Goal: Find specific page/section: Find specific page/section

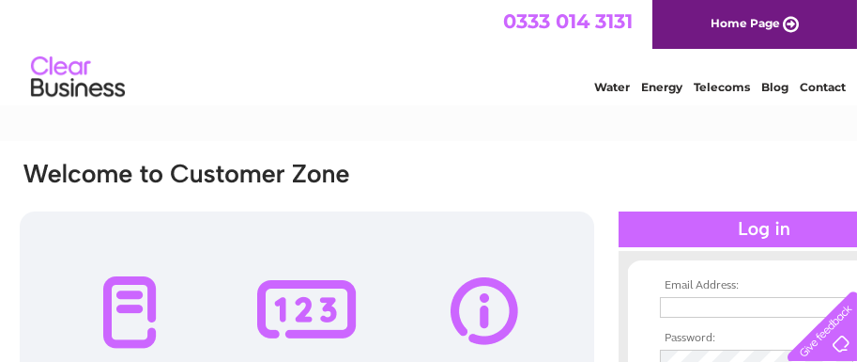
type input "[EMAIL_ADDRESS][DOMAIN_NAME]"
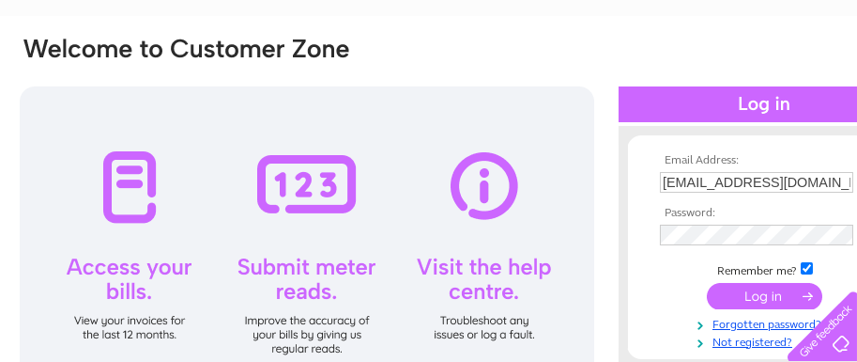
scroll to position [238, 0]
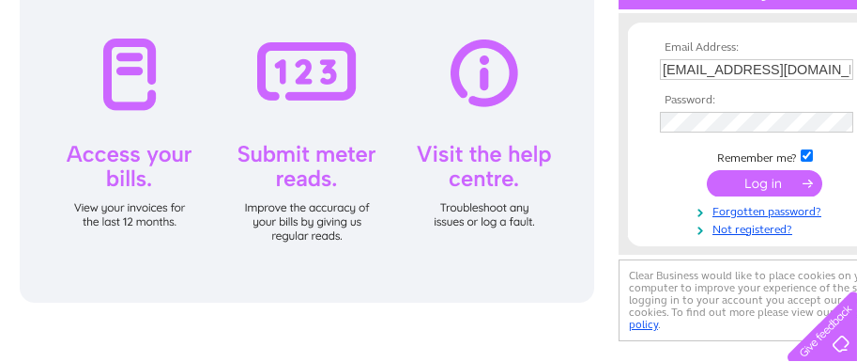
click at [754, 184] on input "submit" at bounding box center [764, 183] width 115 height 26
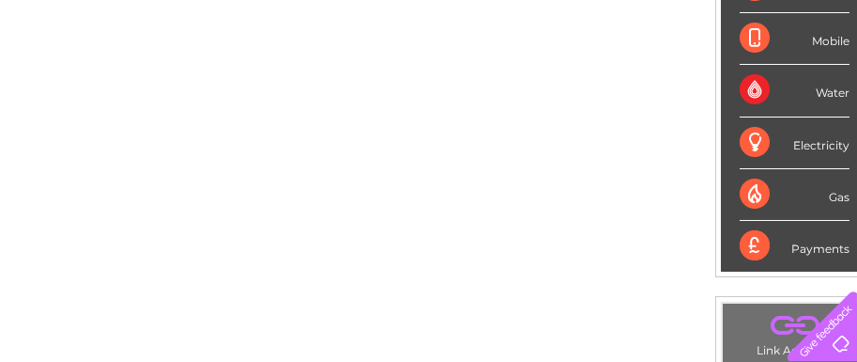
scroll to position [400, 71]
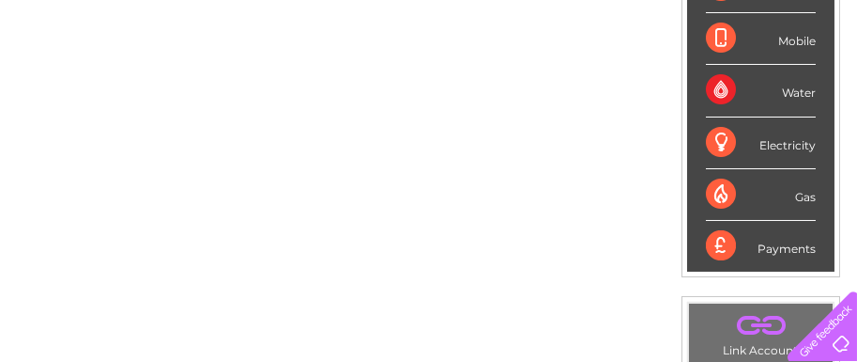
click at [797, 95] on div "Water" at bounding box center [761, 91] width 110 height 52
click at [717, 87] on div "Water" at bounding box center [761, 91] width 110 height 52
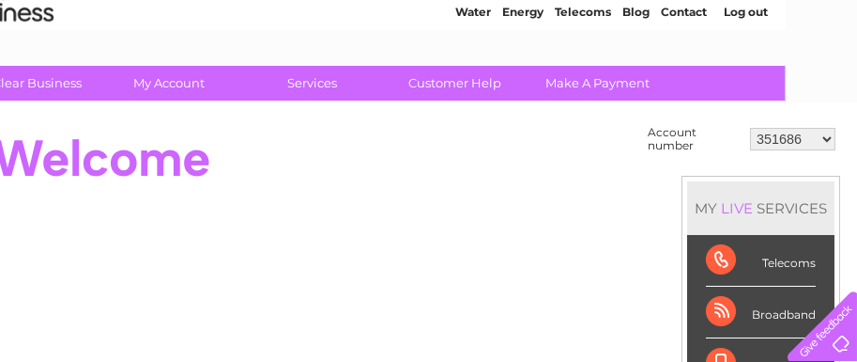
scroll to position [112, 71]
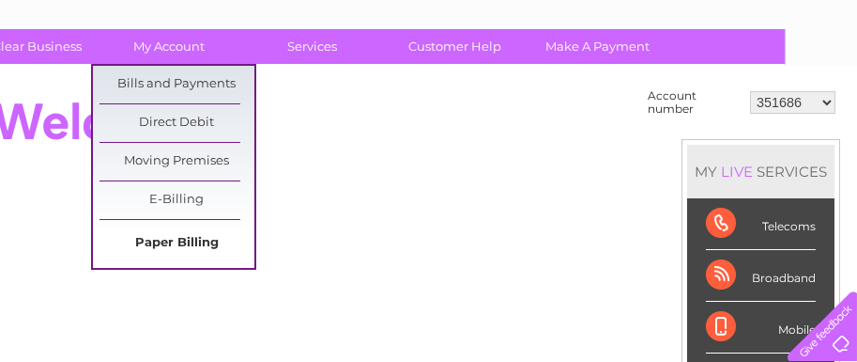
click at [199, 245] on link "Paper Billing" at bounding box center [177, 243] width 155 height 38
click at [180, 192] on link "E-Billing" at bounding box center [177, 200] width 155 height 38
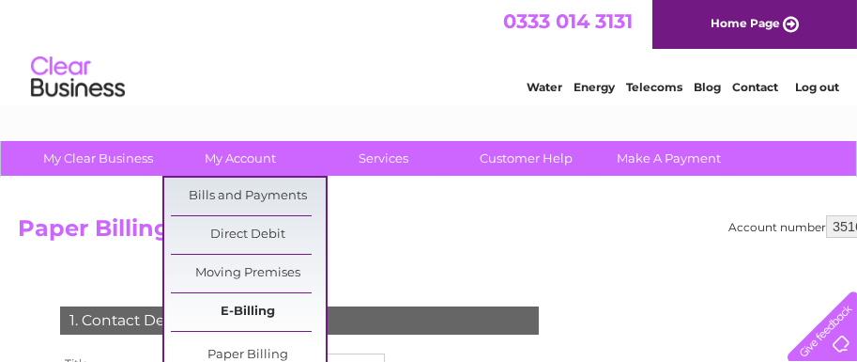
click at [250, 304] on link "E-Billing" at bounding box center [248, 312] width 155 height 38
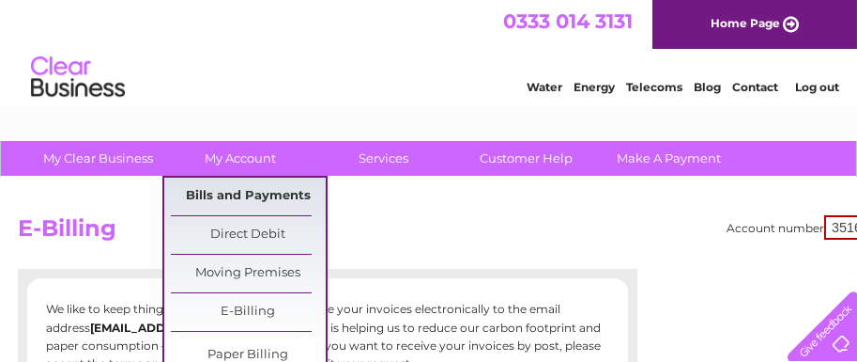
drag, startPoint x: 241, startPoint y: 196, endPoint x: 462, endPoint y: 244, distance: 225.8
click at [241, 196] on link "Bills and Payments" at bounding box center [248, 196] width 155 height 38
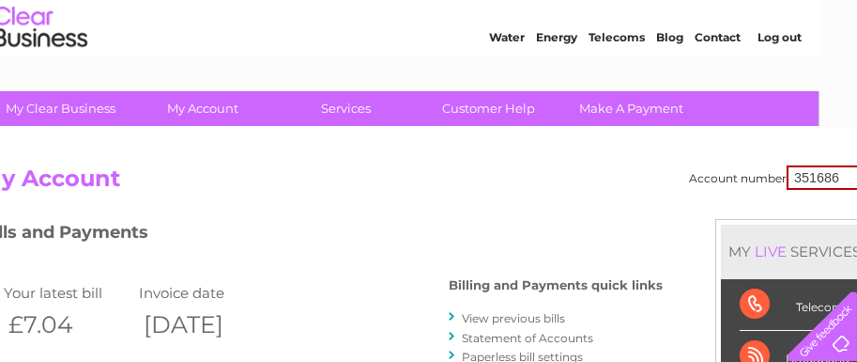
scroll to position [50, 71]
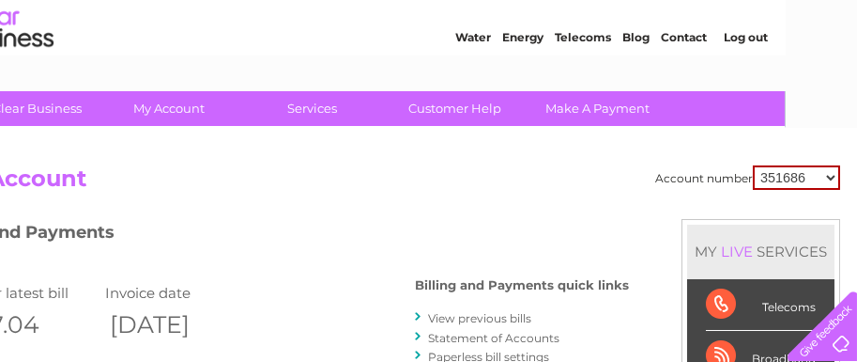
click at [831, 177] on select "351686 30302216" at bounding box center [796, 177] width 87 height 24
select select "30302216"
click at [753, 165] on select "351686 30302216" at bounding box center [796, 177] width 87 height 24
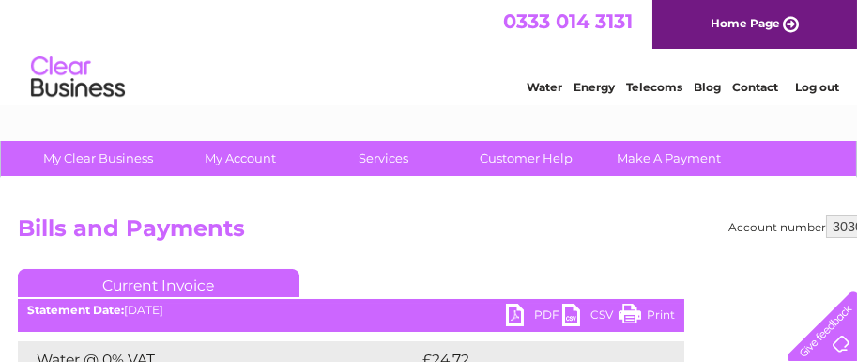
click at [657, 312] on link "Print" at bounding box center [647, 316] width 56 height 27
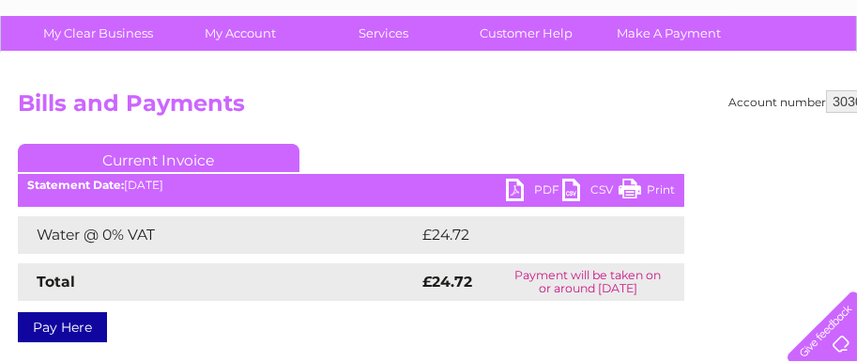
scroll to position [149, 0]
